Goal: Navigation & Orientation: Find specific page/section

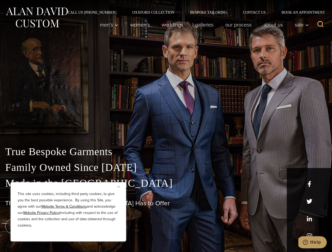
click at [166, 126] on div "True Bespoke Garments Family Owned Since [DATE] Made in [GEOGRAPHIC_DATA] The B…" at bounding box center [166, 185] width 332 height 134
click at [120, 187] on button "Close" at bounding box center [120, 186] width 6 height 6
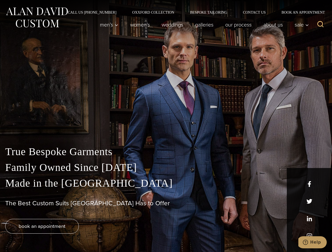
click at [68, 234] on div "True Bespoke Garments Family Owned Since [DATE] Made in [GEOGRAPHIC_DATA] The B…" at bounding box center [166, 198] width 332 height 108
click at [320, 25] on icon "Search" at bounding box center [320, 24] width 8 height 8
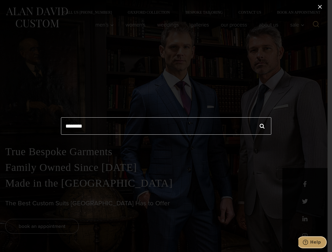
click at [308, 242] on icon "Help" at bounding box center [304, 242] width 5 height 5
